Goal: Check status: Check status

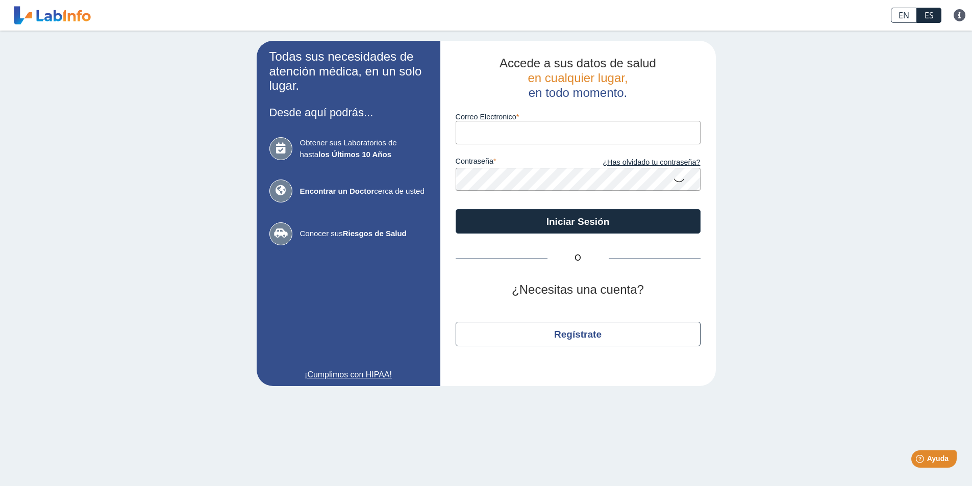
click at [545, 133] on input "Correo Electronico" at bounding box center [578, 132] width 245 height 23
type input "[EMAIL_ADDRESS][DOMAIN_NAME]"
click at [456, 209] on button "Iniciar Sesión" at bounding box center [578, 221] width 245 height 24
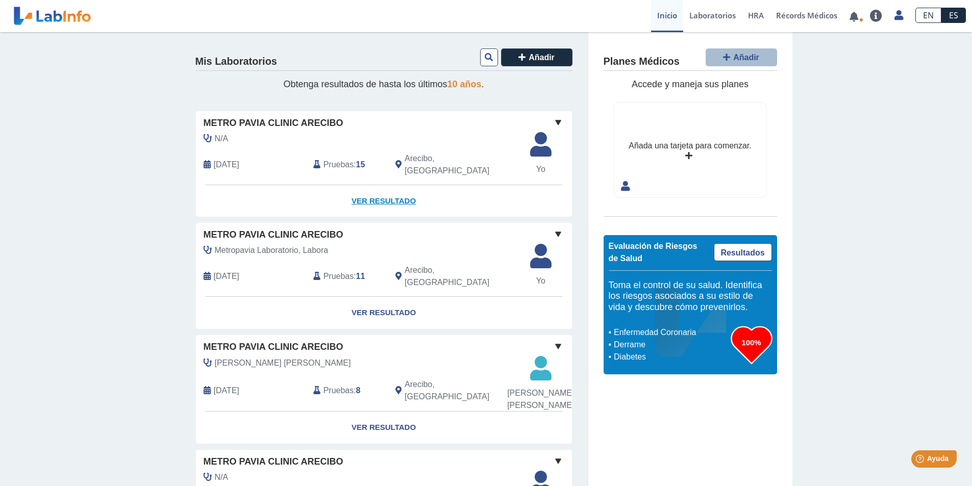
click at [381, 185] on link "Ver Resultado" at bounding box center [384, 201] width 376 height 32
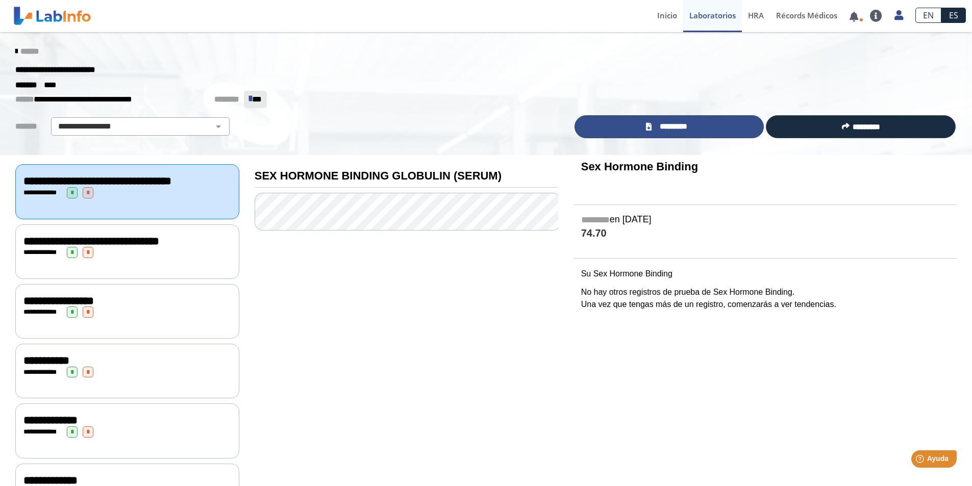
click at [649, 128] on icon at bounding box center [649, 127] width 6 height 8
